Goal: Information Seeking & Learning: Find specific fact

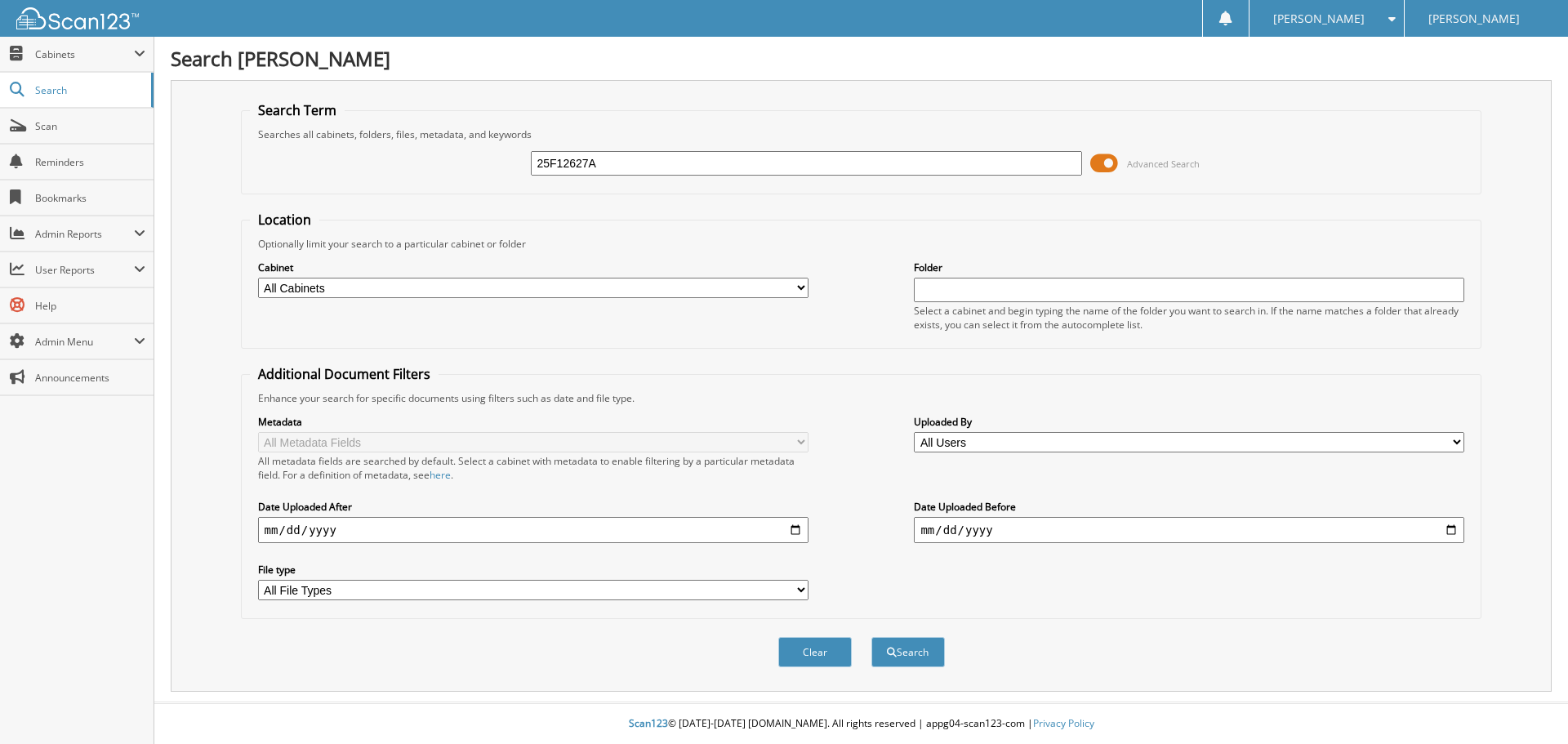
type input "25F12627A"
click at [1102, 160] on span at bounding box center [1104, 164] width 27 height 25
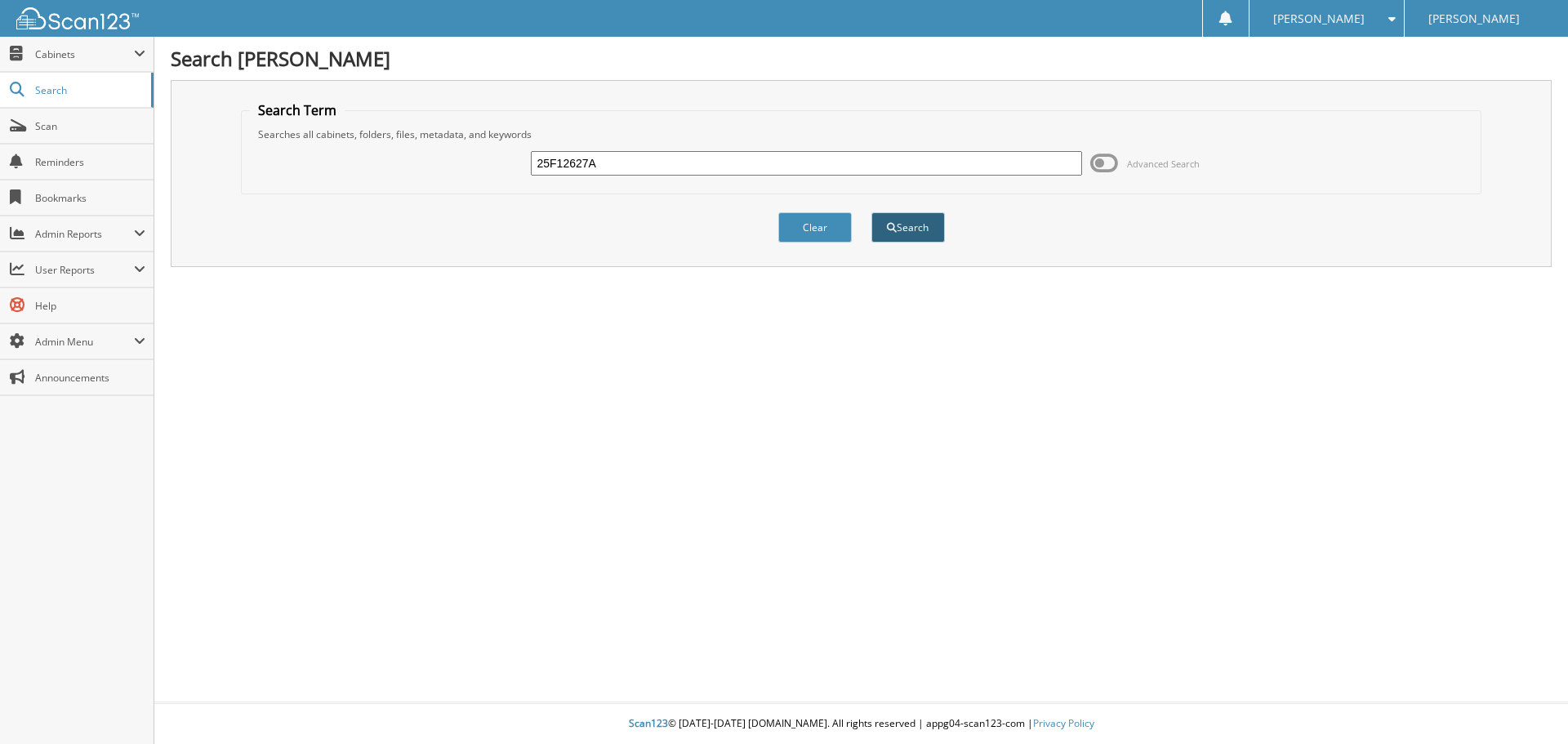
click at [920, 230] on button "Search" at bounding box center [908, 228] width 74 height 30
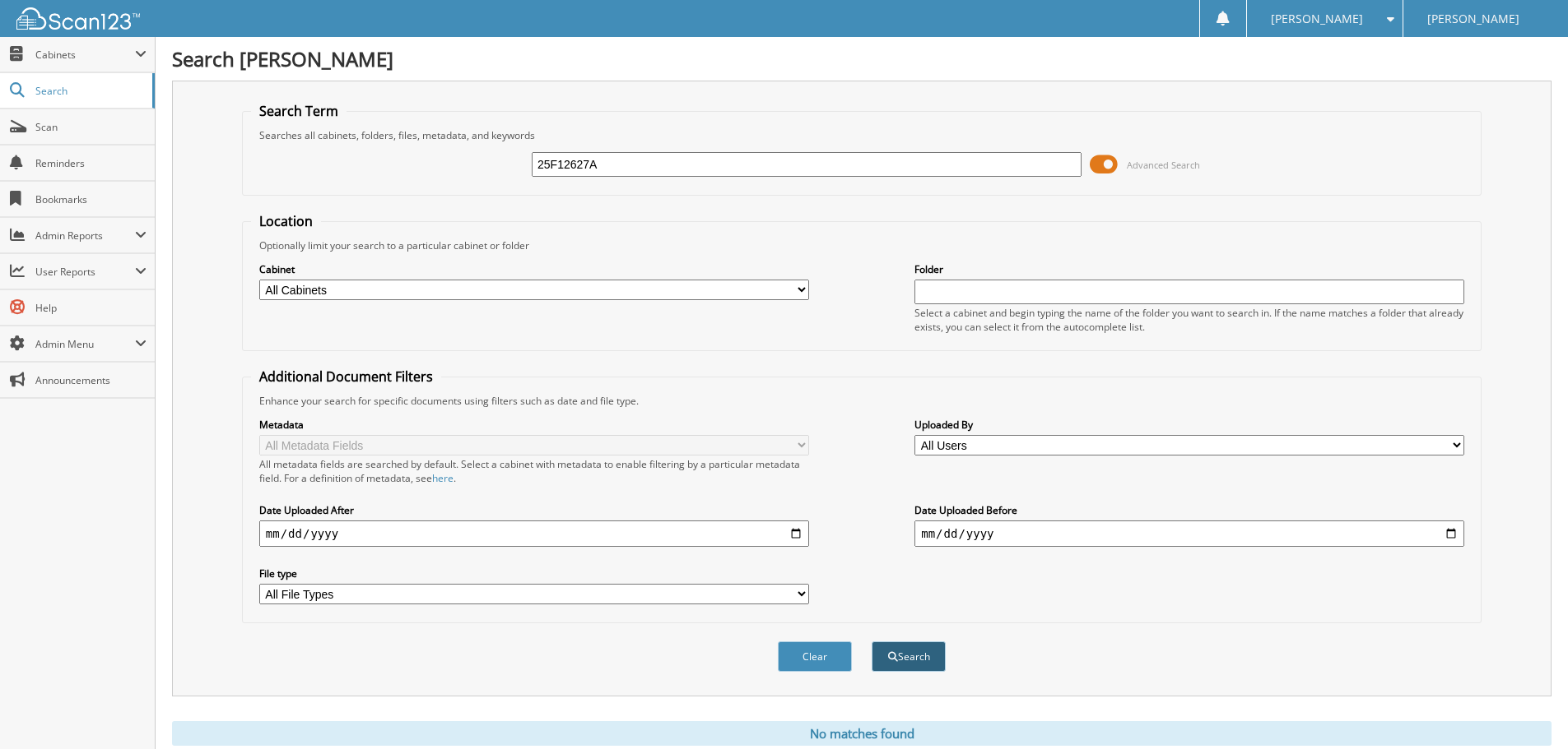
click at [911, 660] on button "Search" at bounding box center [908, 657] width 74 height 30
click at [919, 655] on button "Search" at bounding box center [908, 657] width 74 height 30
click at [551, 166] on input "25F12627A" at bounding box center [805, 165] width 549 height 25
type input "24F12627A"
click at [906, 660] on button "Search" at bounding box center [908, 657] width 74 height 30
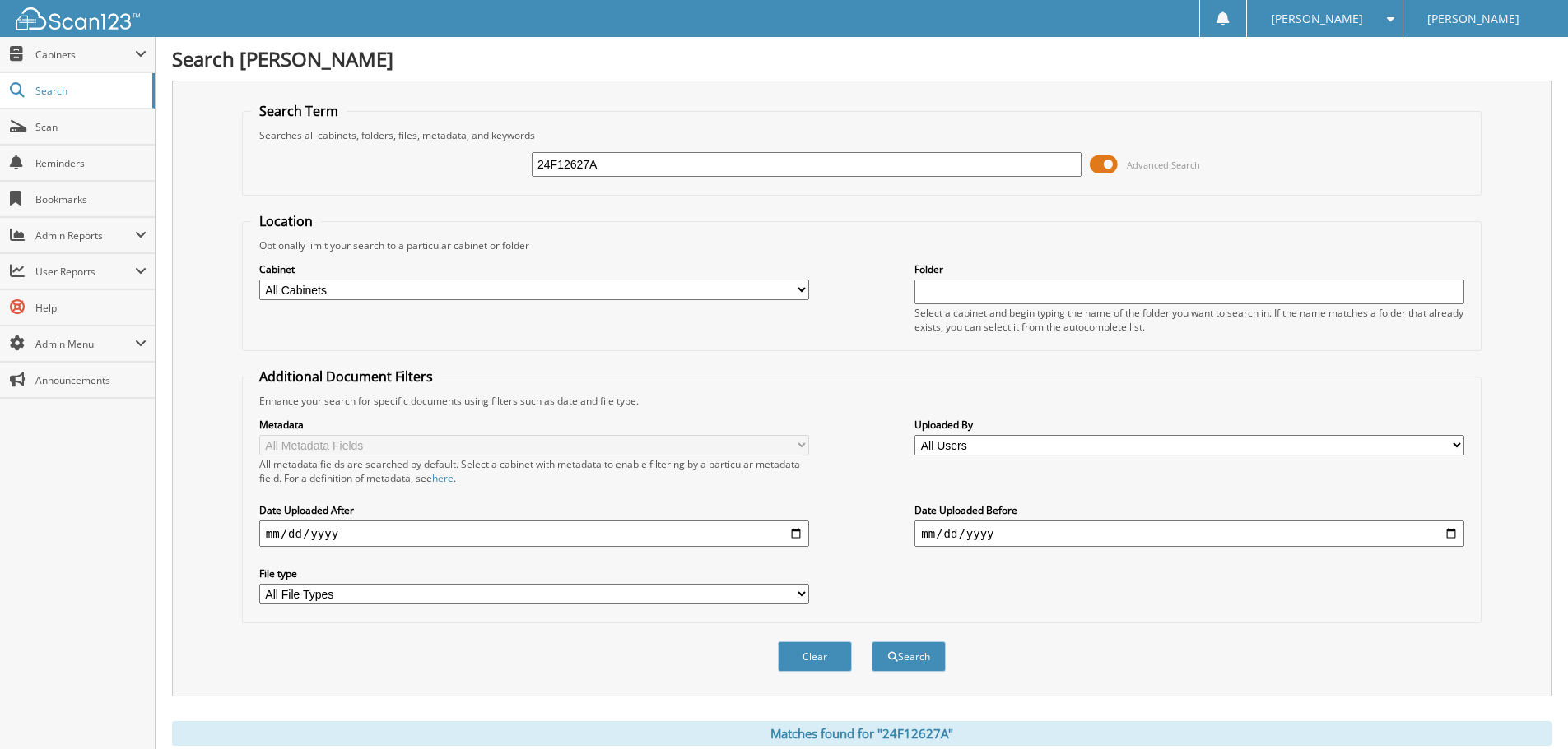
drag, startPoint x: 1102, startPoint y: 165, endPoint x: 996, endPoint y: 333, distance: 198.6
click at [1102, 164] on span at bounding box center [1102, 165] width 28 height 25
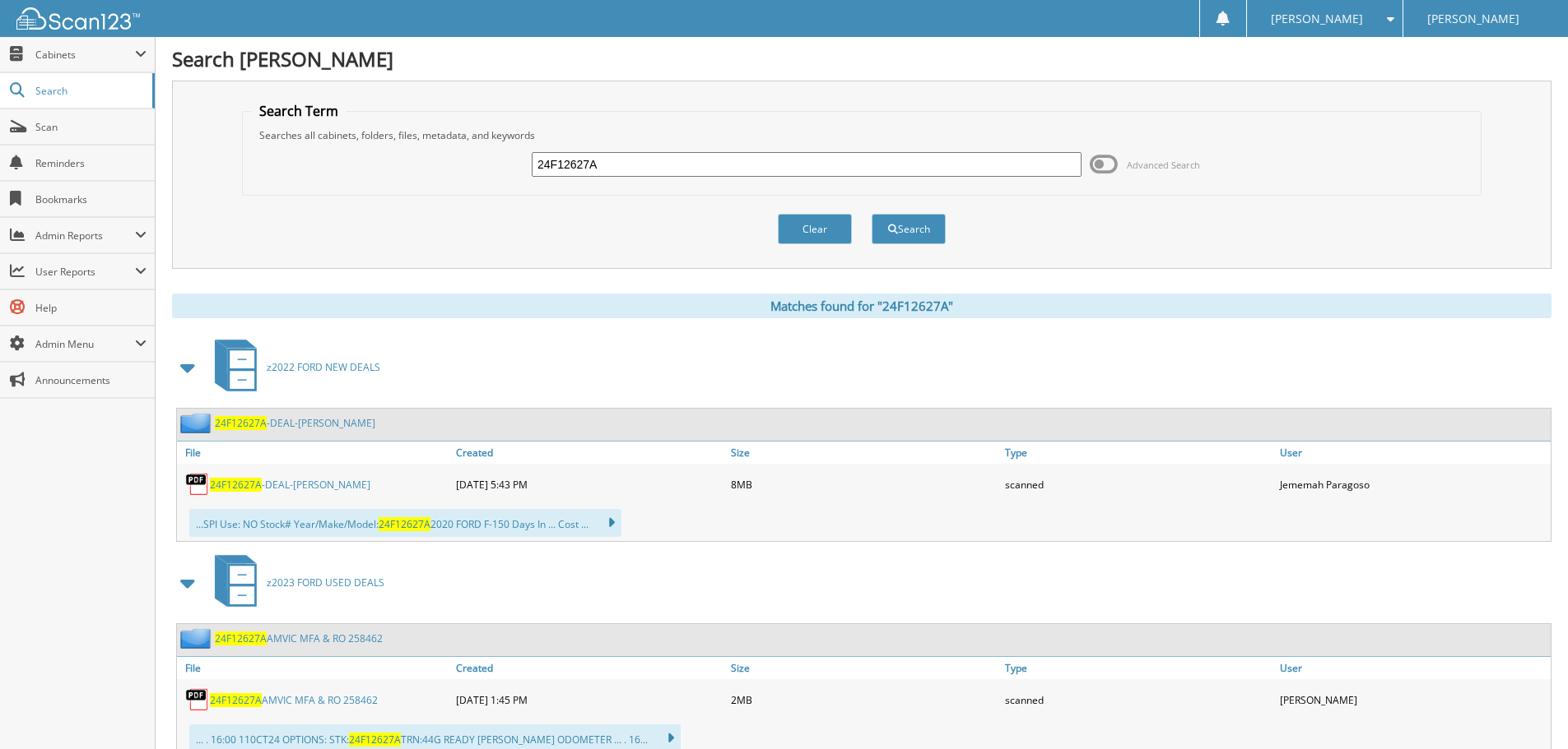
click at [237, 481] on span "24F12627A" at bounding box center [235, 484] width 51 height 14
